Goal: Information Seeking & Learning: Find specific fact

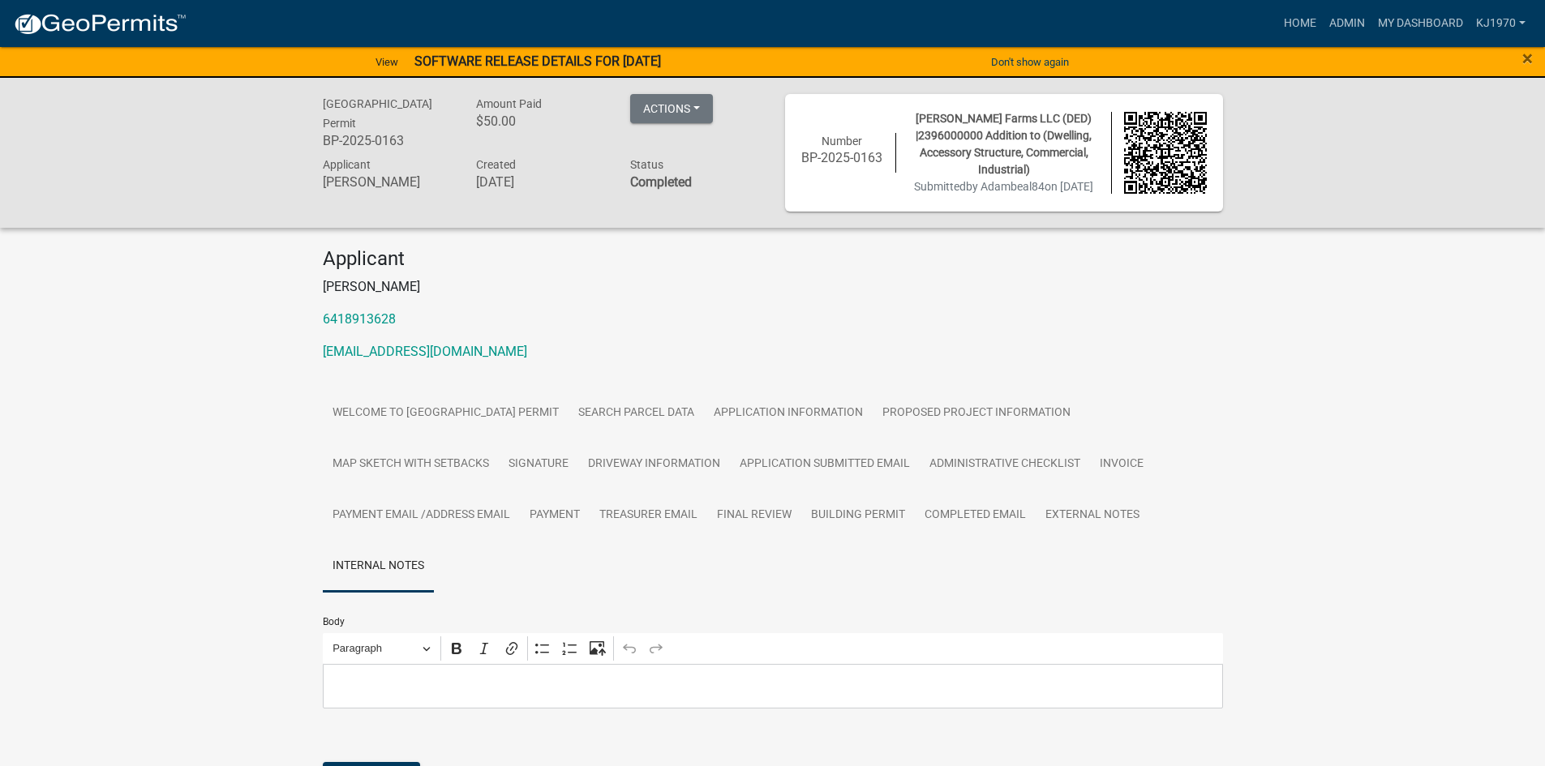
scroll to position [195, 0]
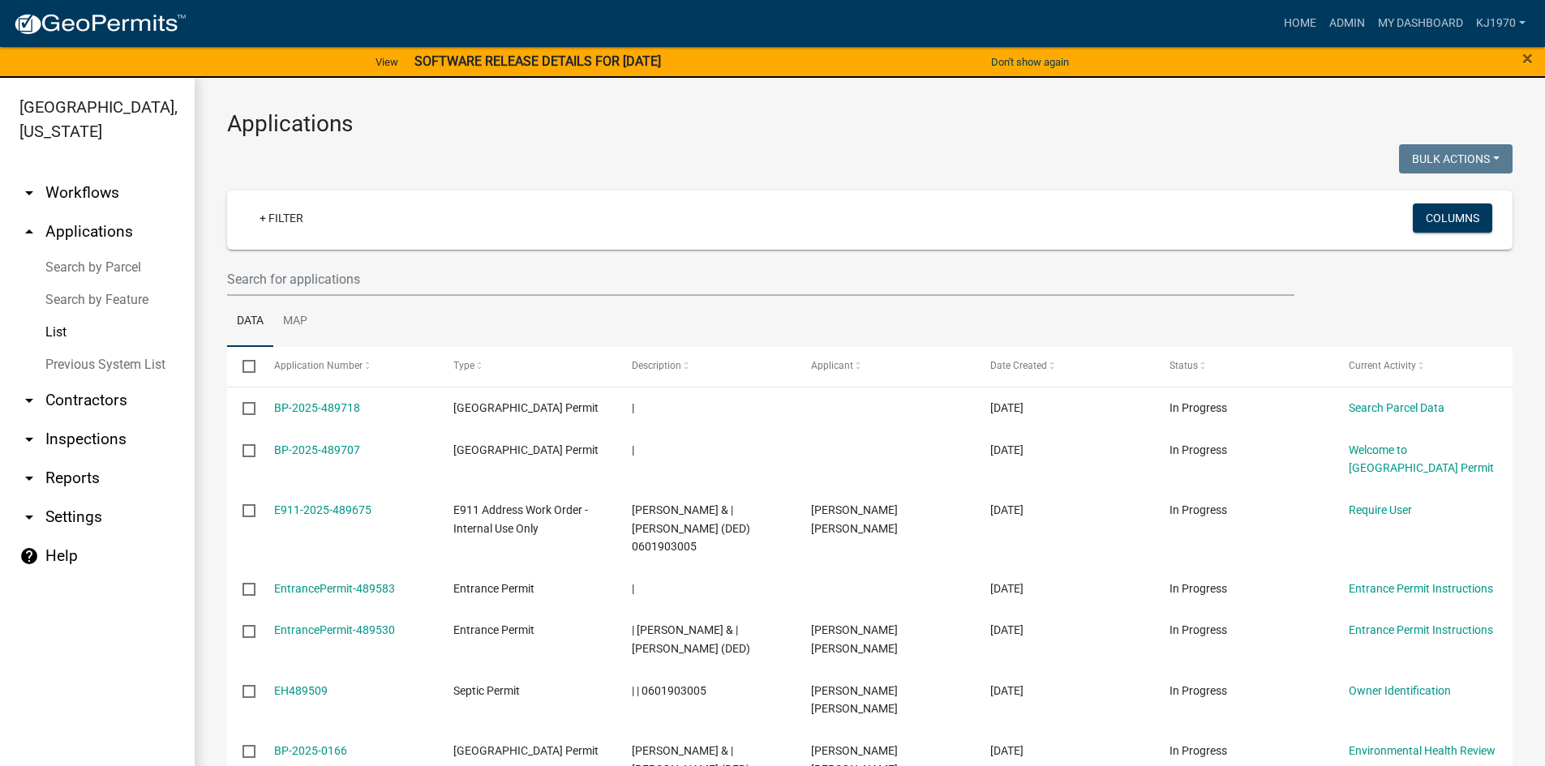
click at [54, 316] on link "List" at bounding box center [97, 332] width 195 height 32
click at [286, 216] on link "+ Filter" at bounding box center [281, 218] width 70 height 29
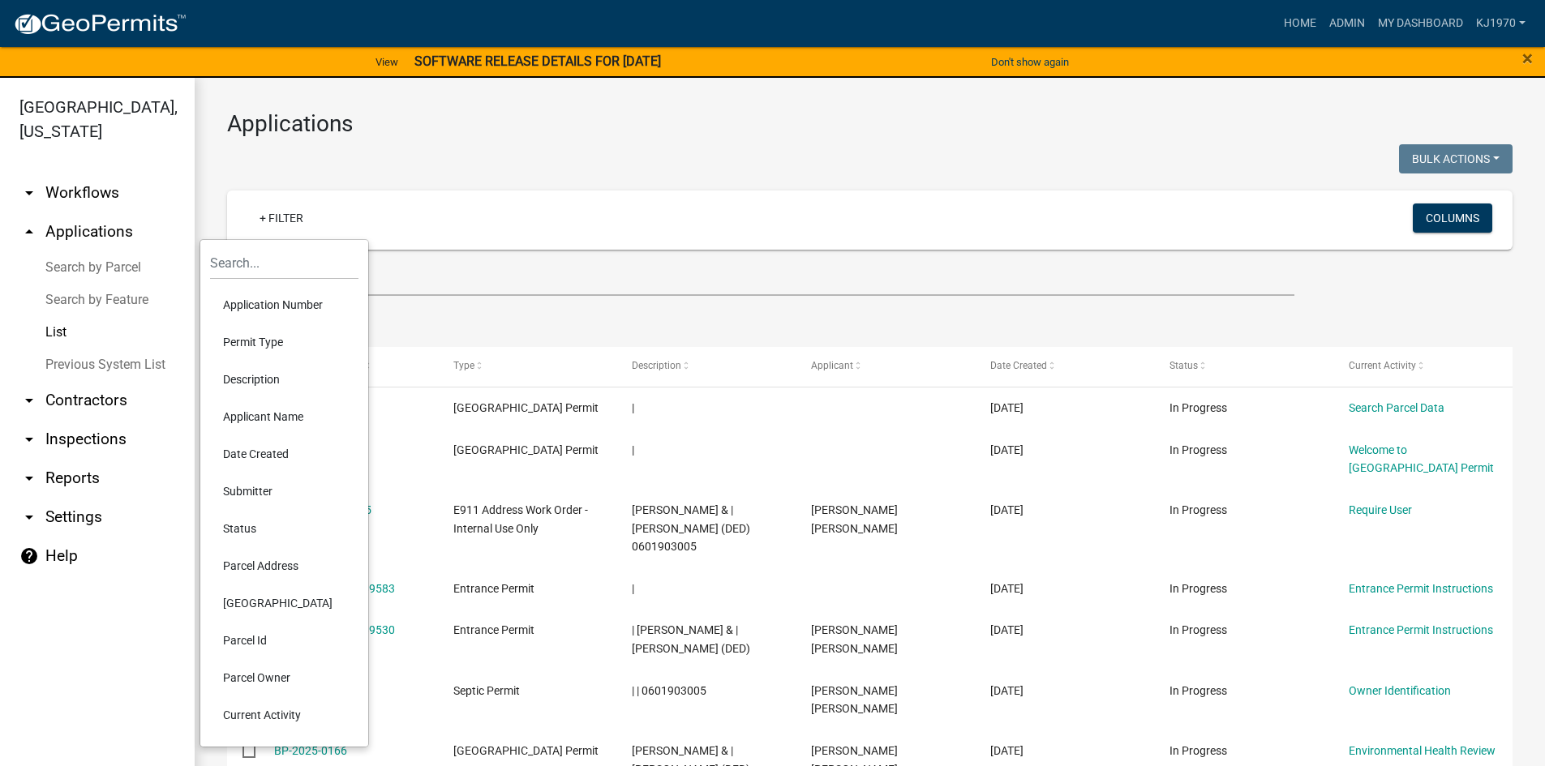
click at [246, 570] on li "Parcel Address" at bounding box center [284, 565] width 148 height 37
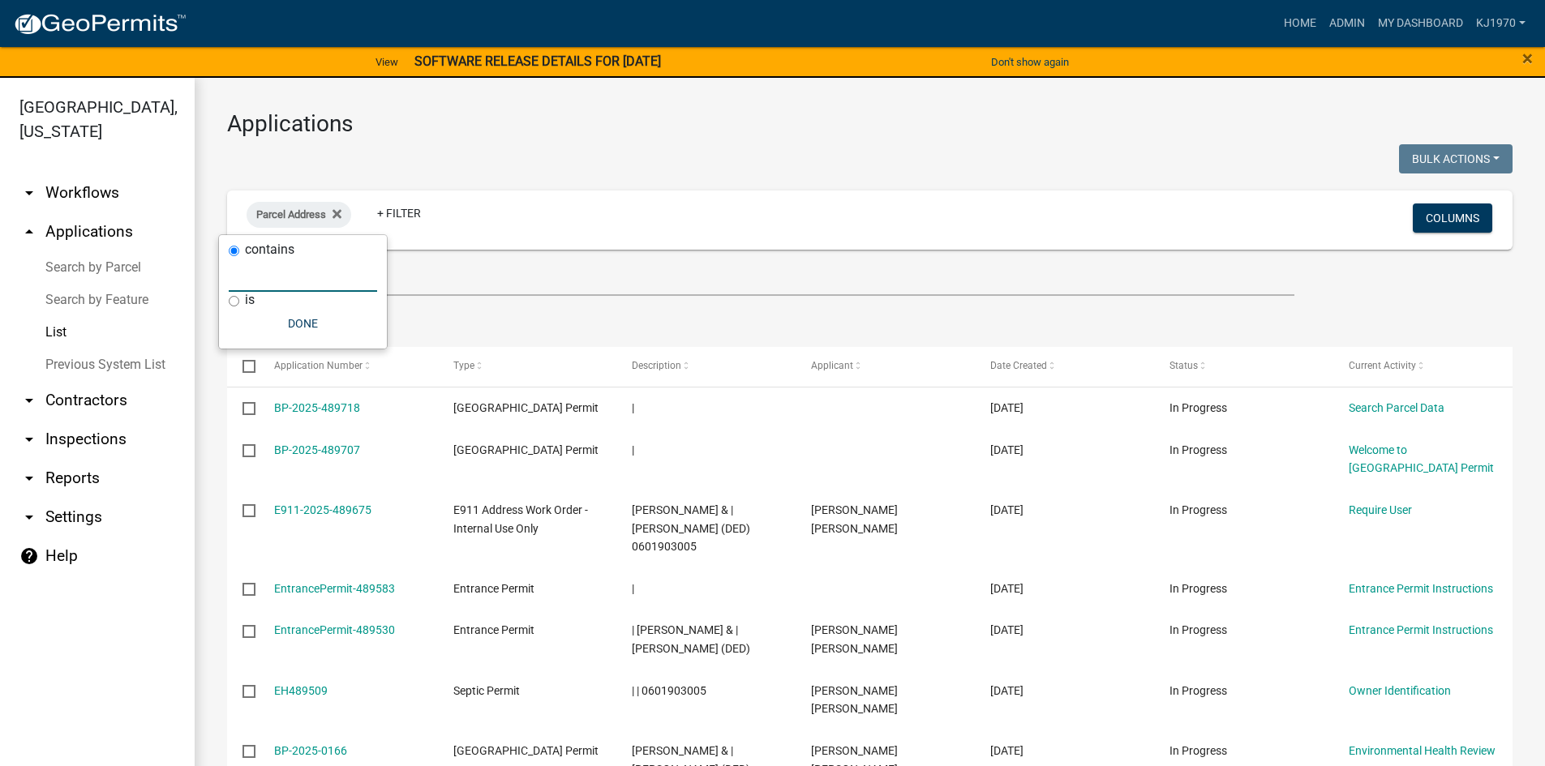
click at [285, 276] on input "text" at bounding box center [303, 275] width 148 height 33
type input "1232"
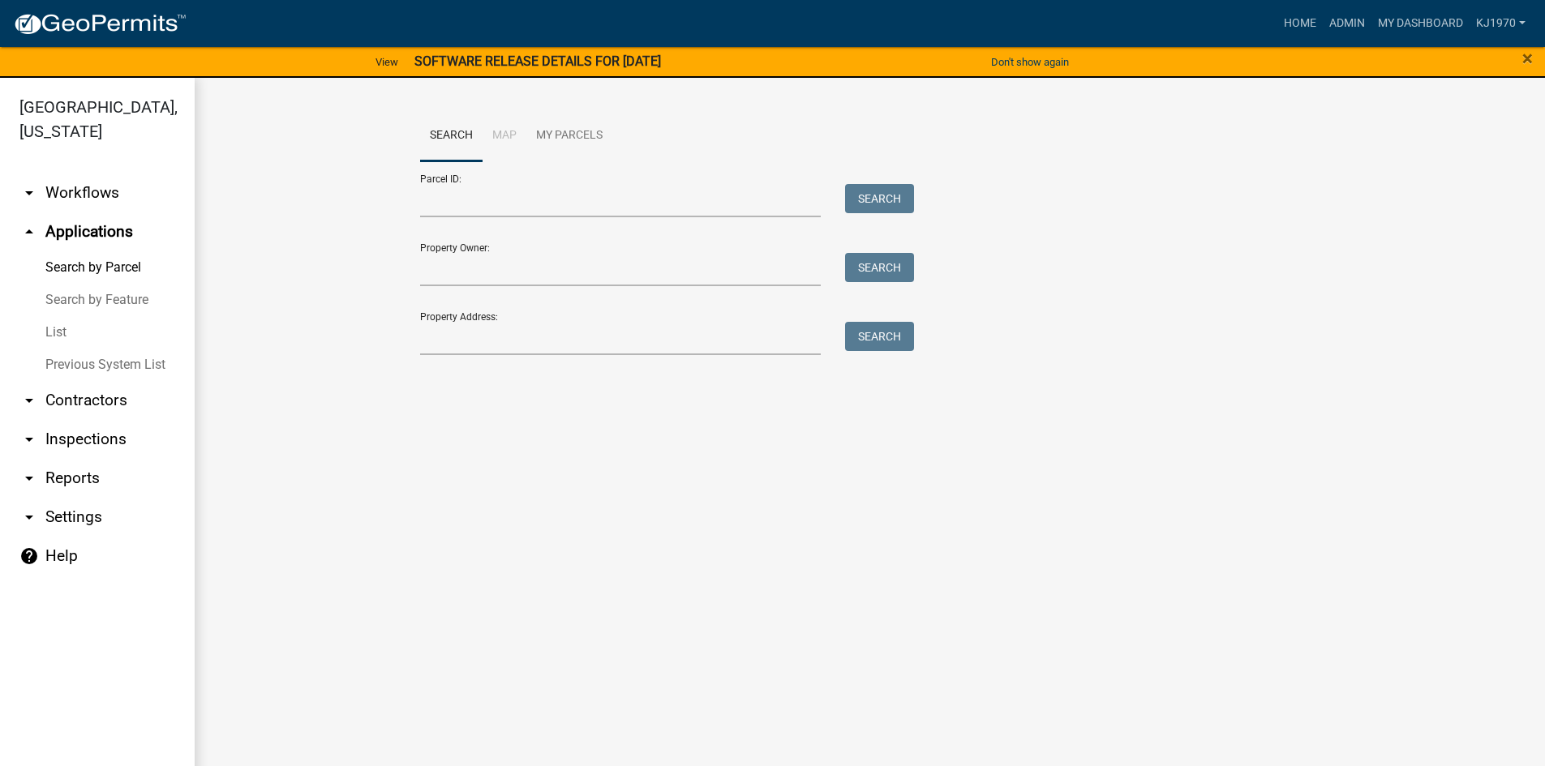
click at [55, 316] on link "List" at bounding box center [97, 332] width 195 height 32
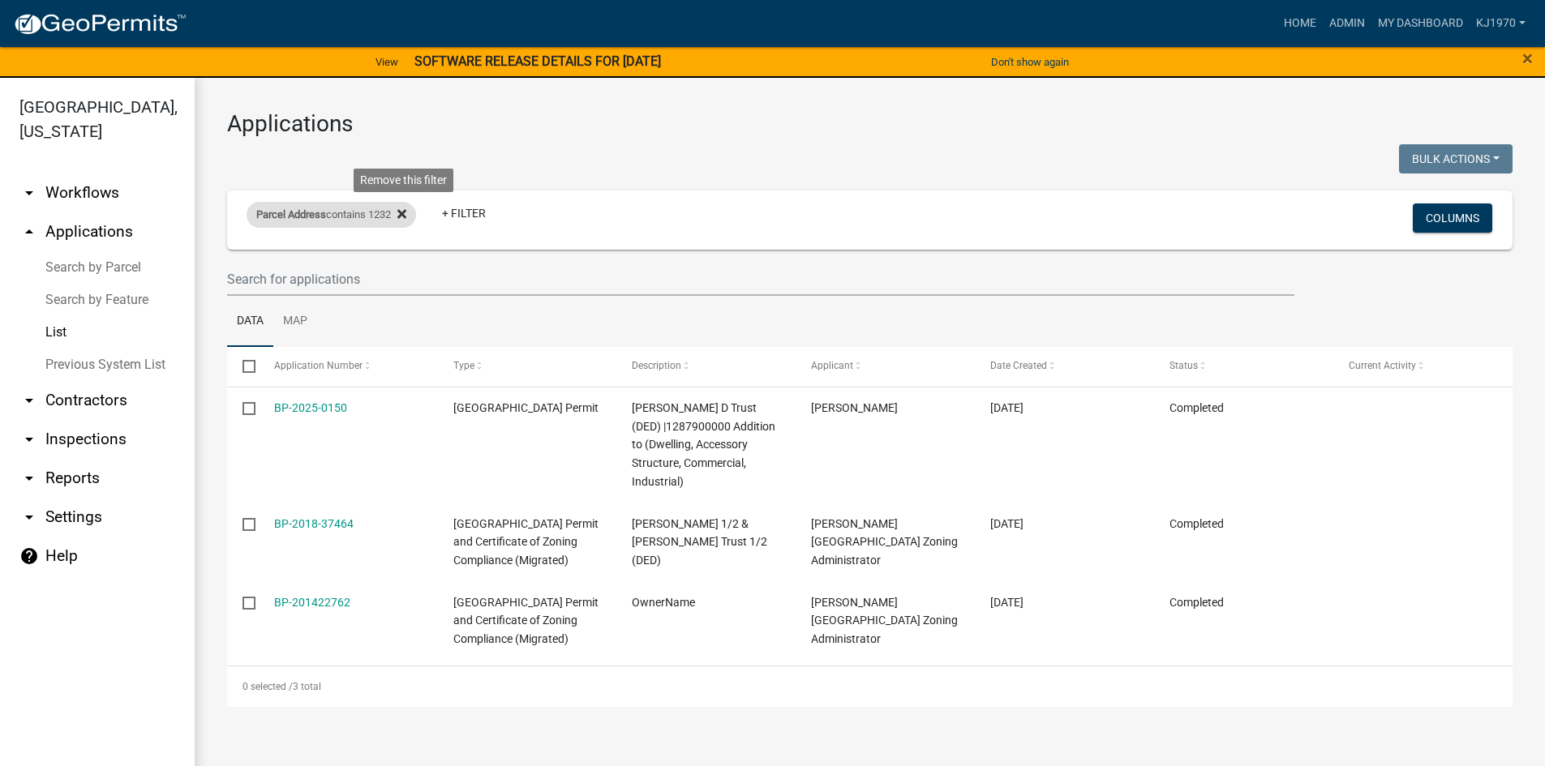
click at [406, 215] on icon at bounding box center [401, 214] width 9 height 9
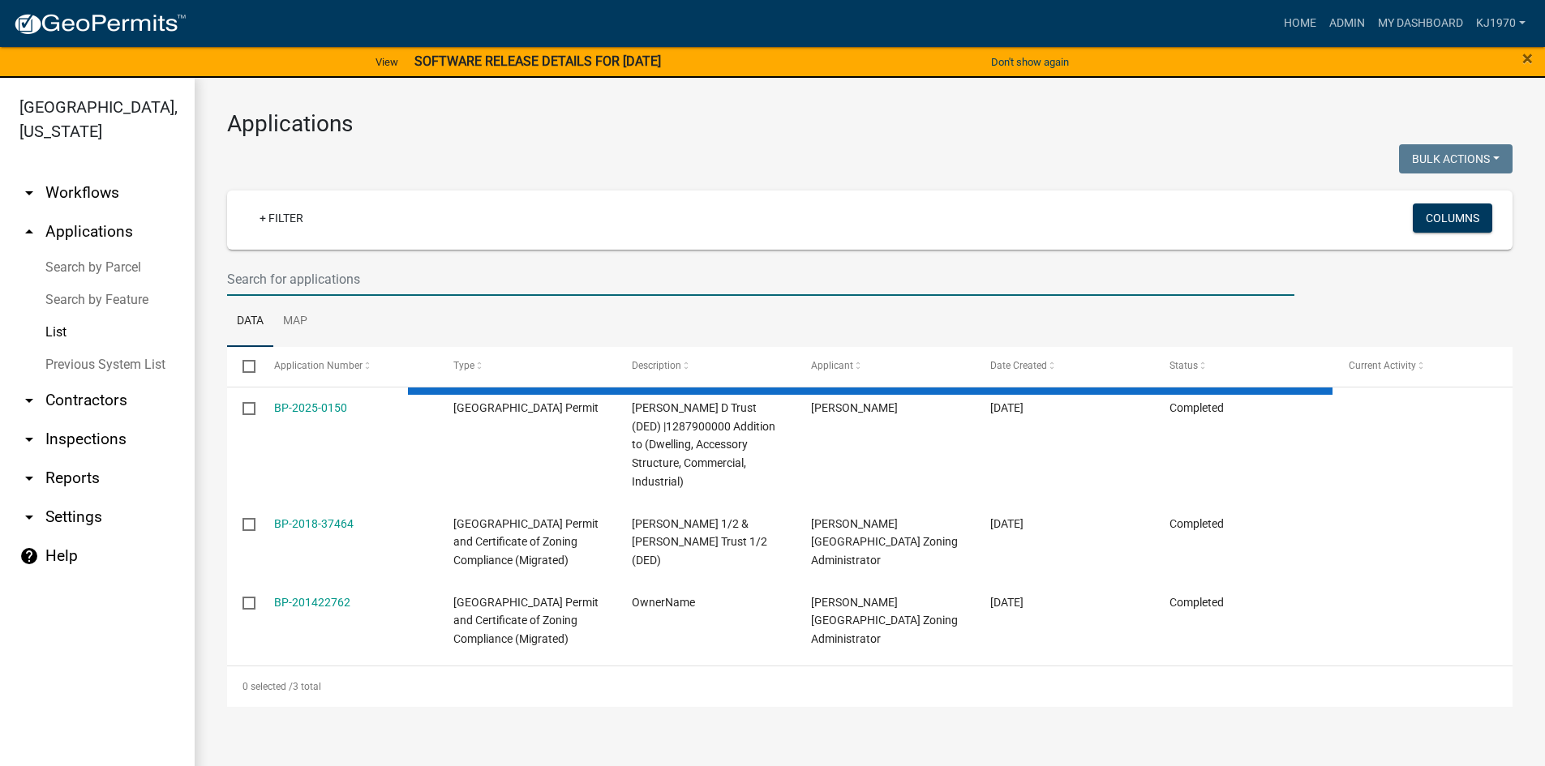
click at [335, 285] on input "text" at bounding box center [760, 279] width 1067 height 33
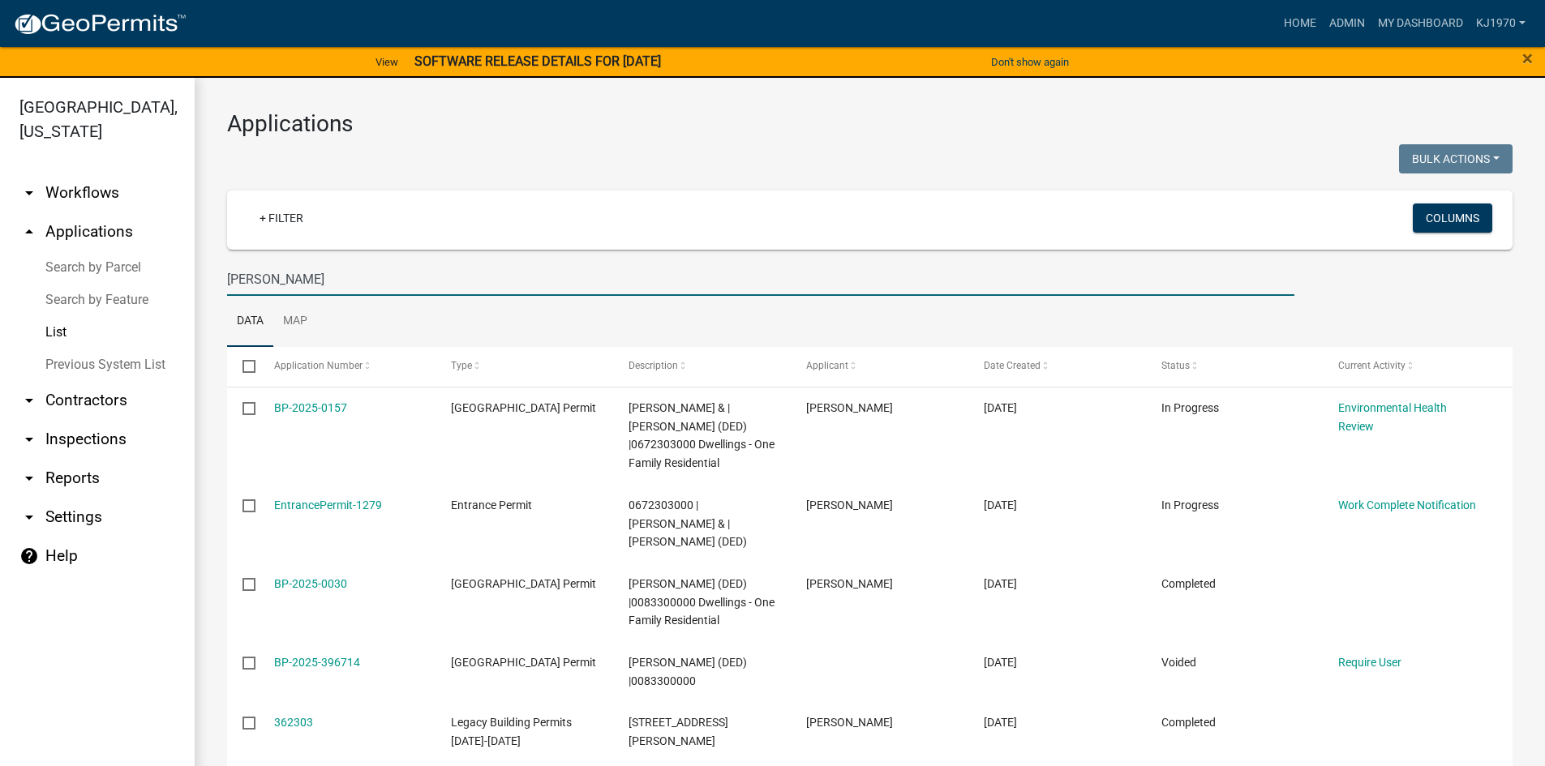
type input "[PERSON_NAME]"
